Goal: Check status: Check status

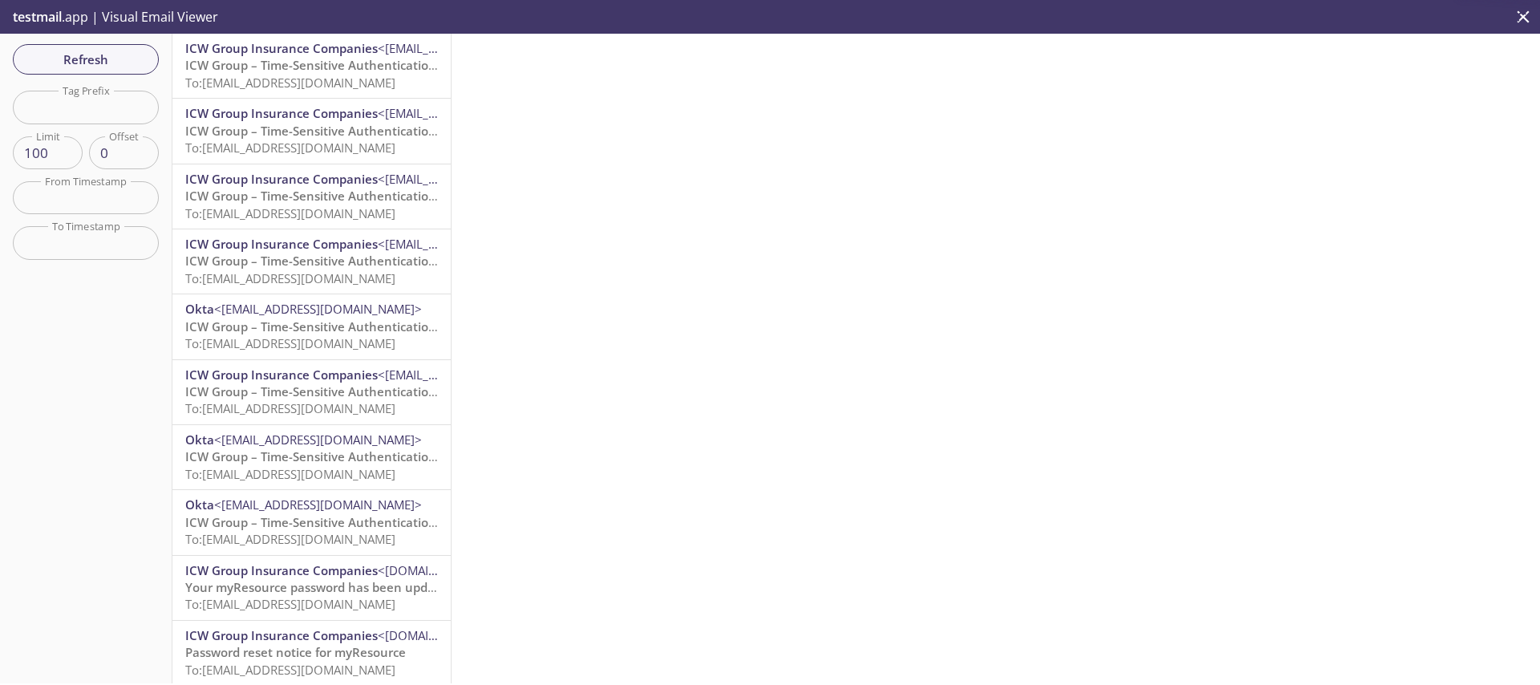
click at [281, 58] on span "ICW Group – Time-Sensitive Authentication Code" at bounding box center [327, 65] width 284 height 16
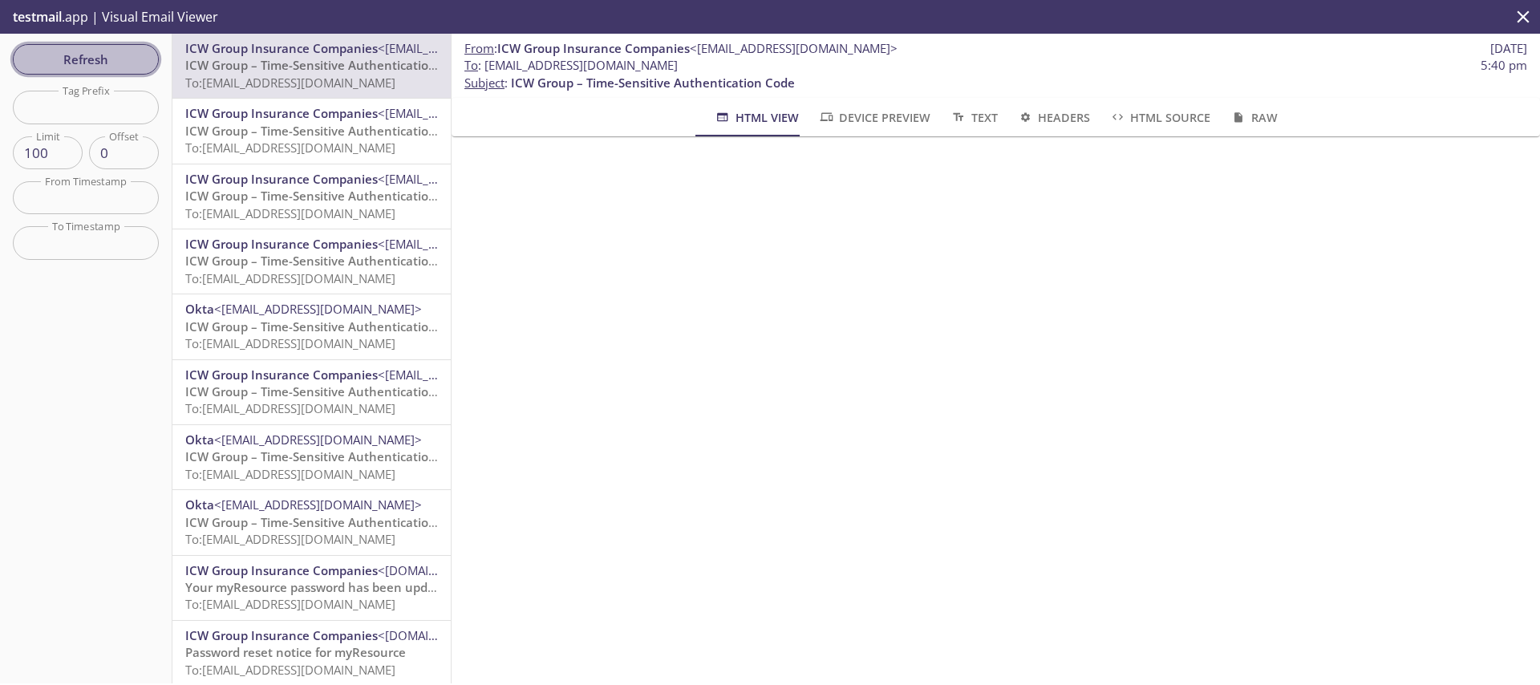
click at [71, 61] on span "Refresh" at bounding box center [86, 59] width 120 height 21
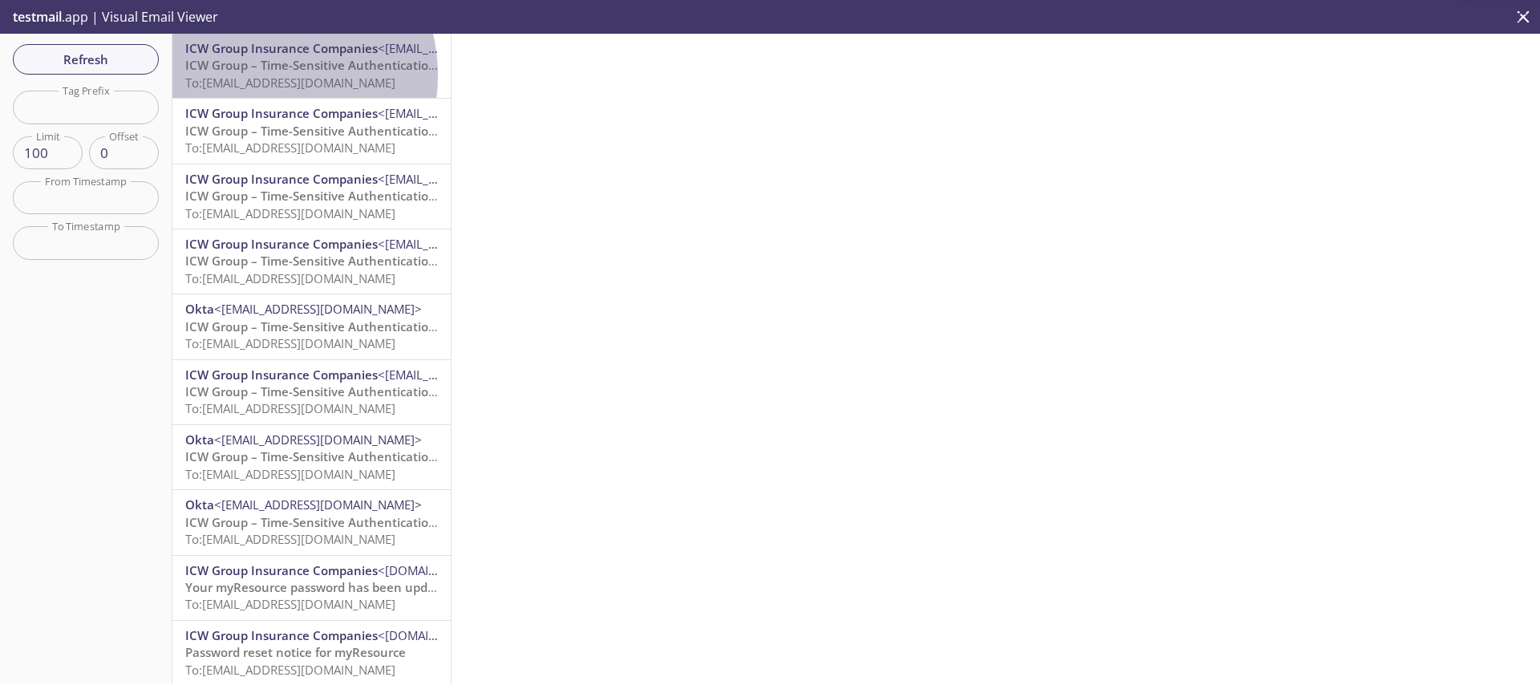
click at [257, 75] on span "To: [EMAIL_ADDRESS][DOMAIN_NAME]" at bounding box center [290, 83] width 210 height 16
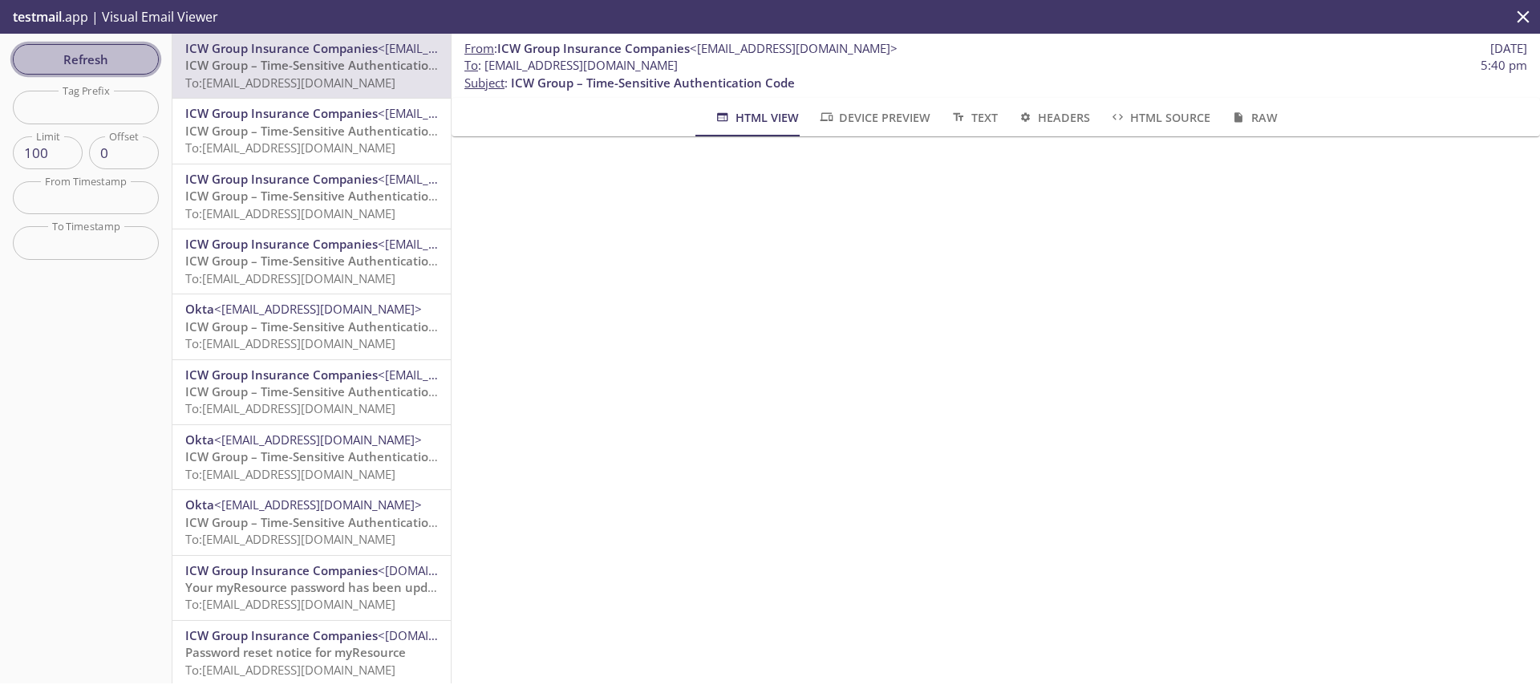
click at [144, 67] on span "Refresh" at bounding box center [86, 59] width 120 height 21
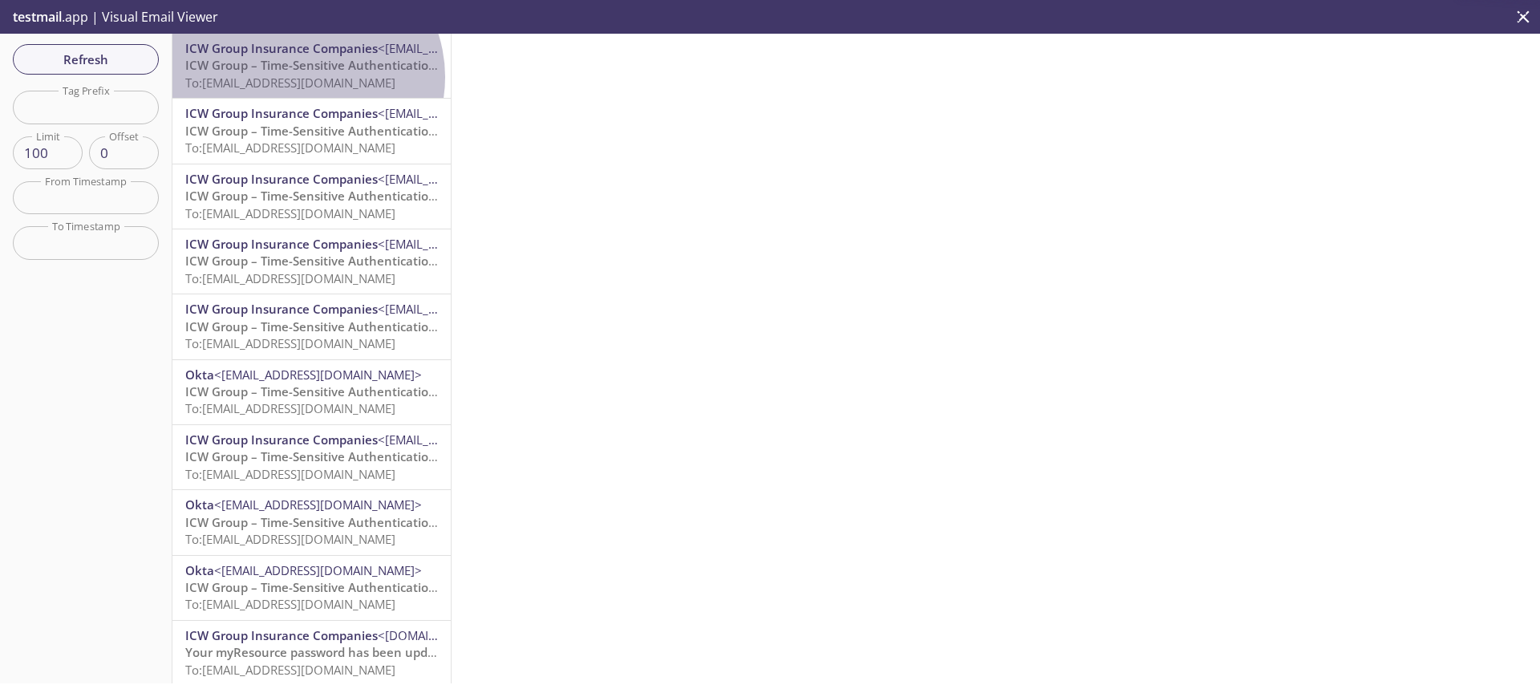
click at [305, 77] on span "To: [EMAIL_ADDRESS][DOMAIN_NAME]" at bounding box center [290, 83] width 210 height 16
